Goal: Task Accomplishment & Management: Use online tool/utility

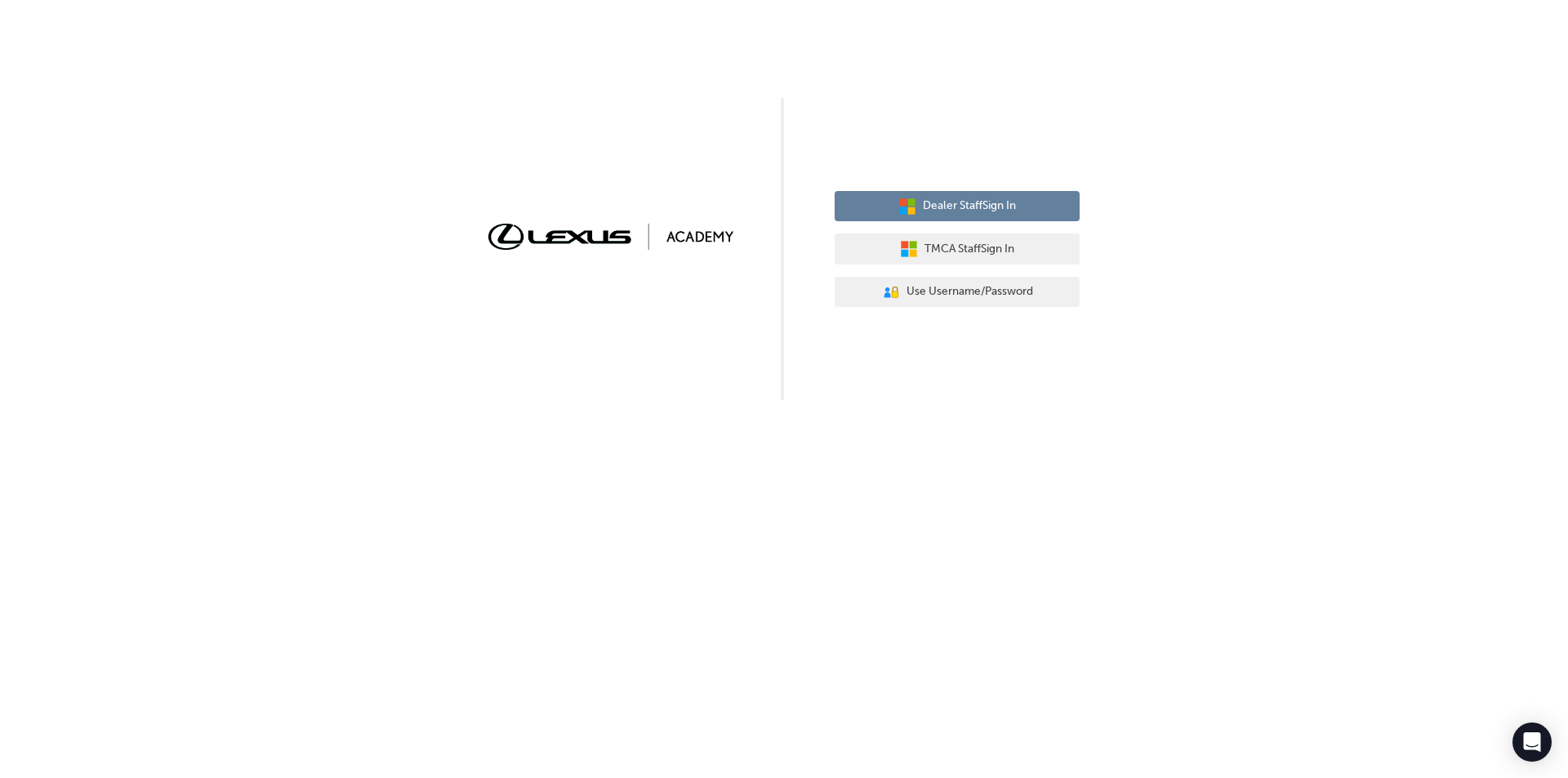
click at [961, 202] on span "Dealer Staff Sign In" at bounding box center [968, 207] width 93 height 19
click at [968, 208] on span "Dealer Staff Sign In" at bounding box center [968, 207] width 93 height 19
